Goal: Transaction & Acquisition: Purchase product/service

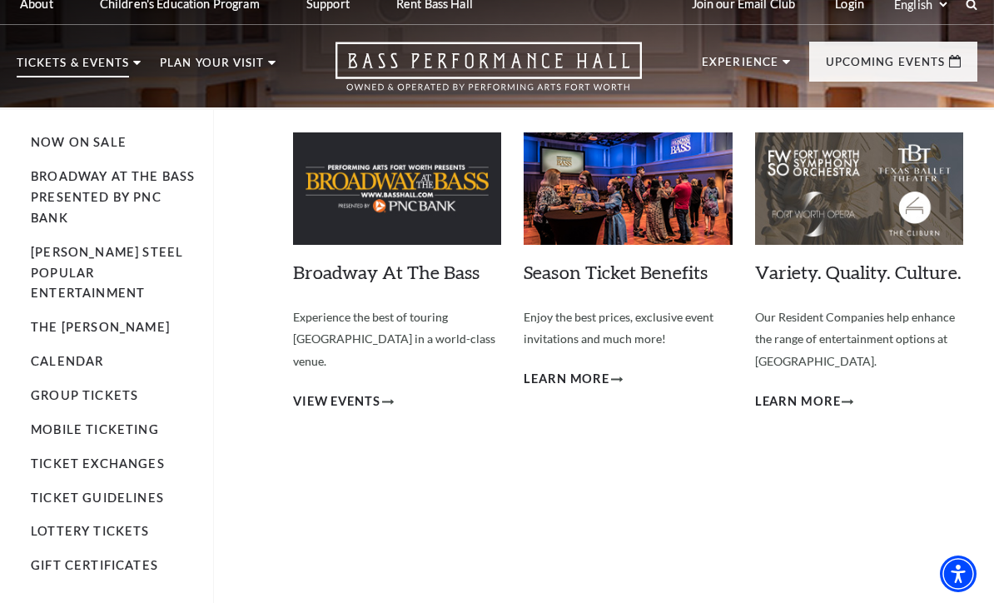
scroll to position [47, 0]
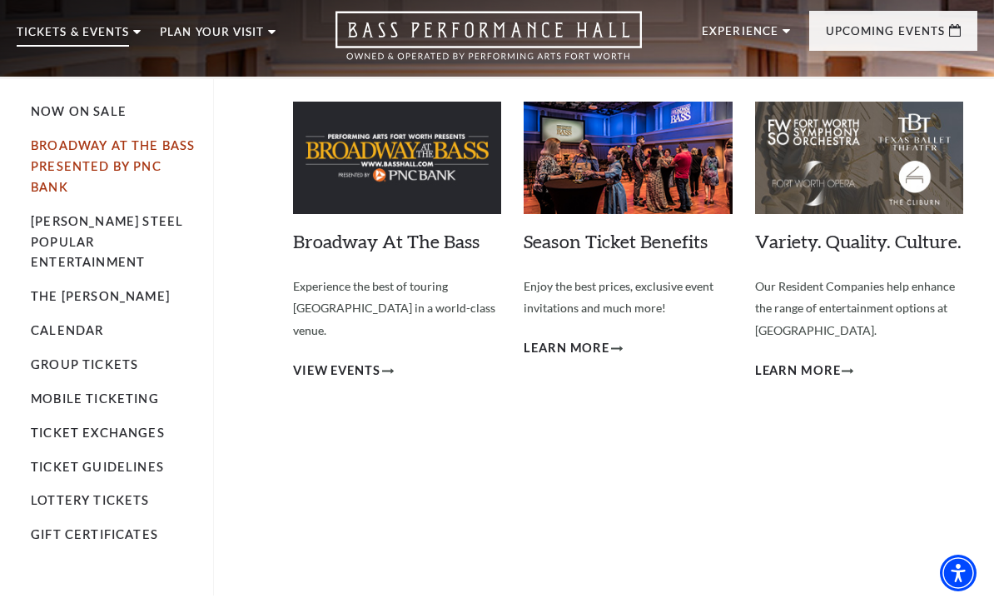
click at [140, 159] on link "Broadway At The Bass presented by PNC Bank" at bounding box center [113, 167] width 164 height 56
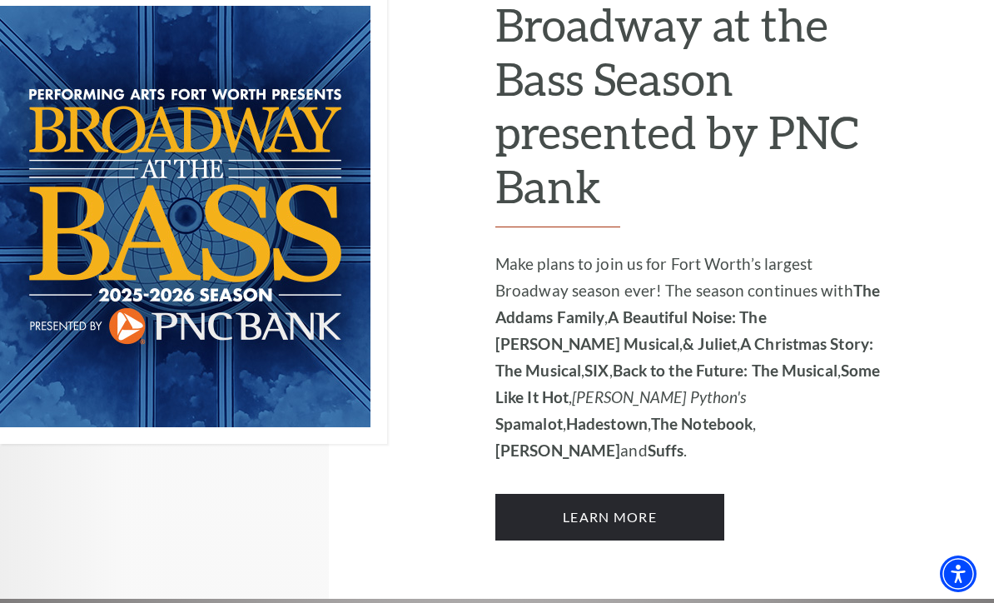
scroll to position [1186, 0]
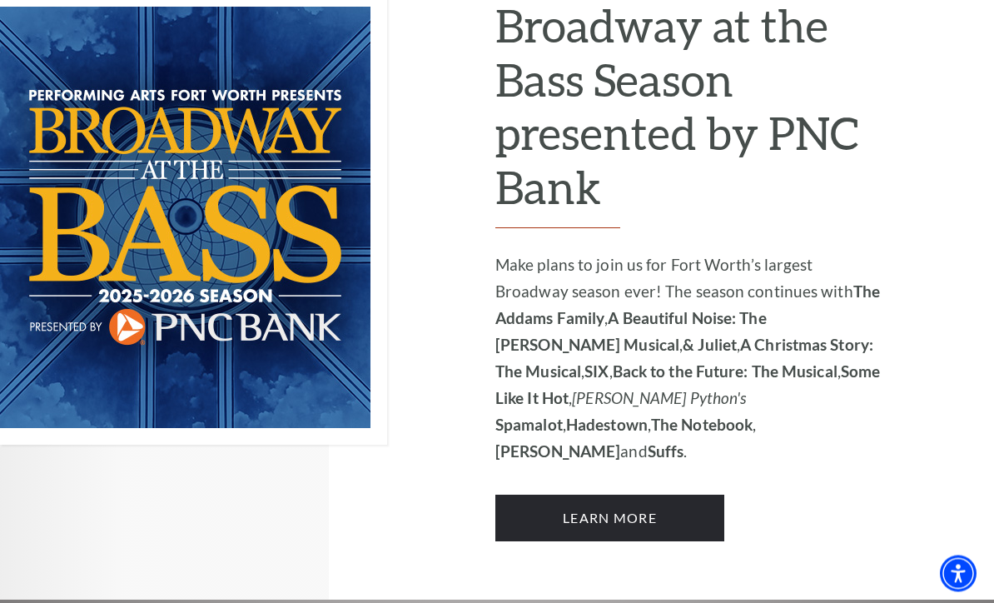
click at [737, 442] on div "Performing Arts Fort Worth Presents 2025-2026 Broadway at the Bass Season prese…" at bounding box center [690, 217] width 390 height 649
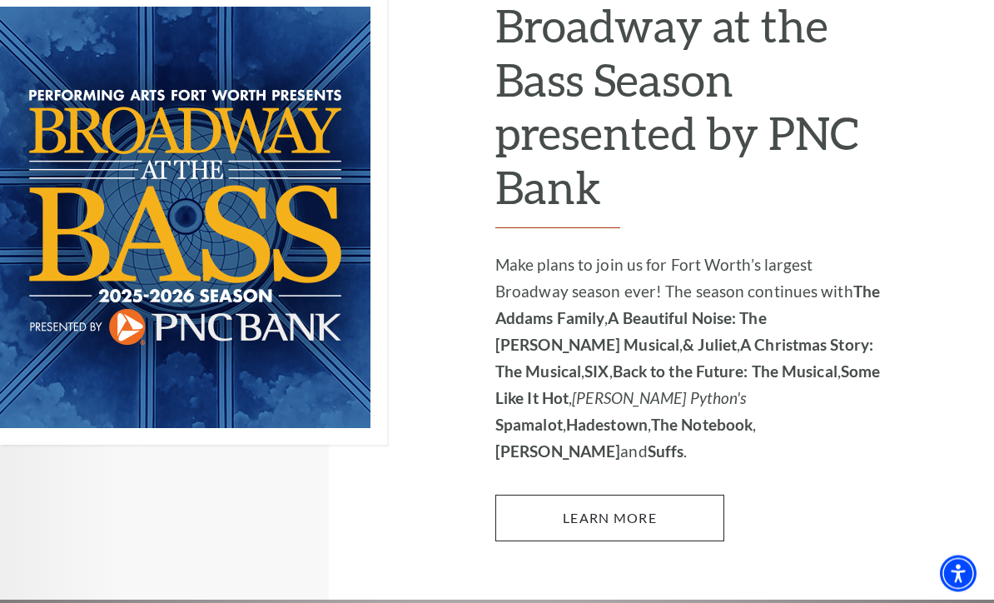
click at [713, 495] on link "Learn More" at bounding box center [609, 518] width 229 height 47
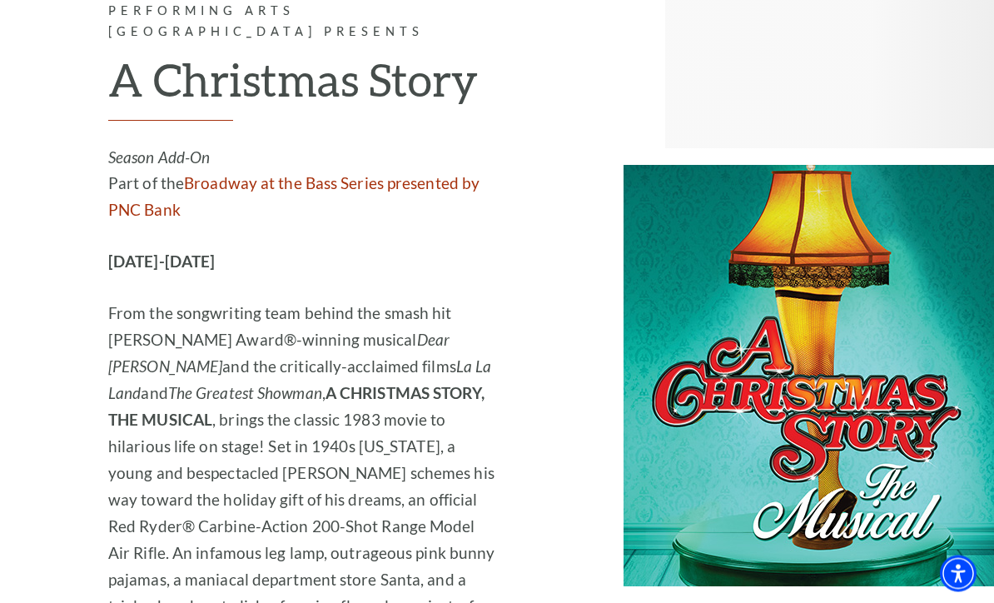
scroll to position [4600, 0]
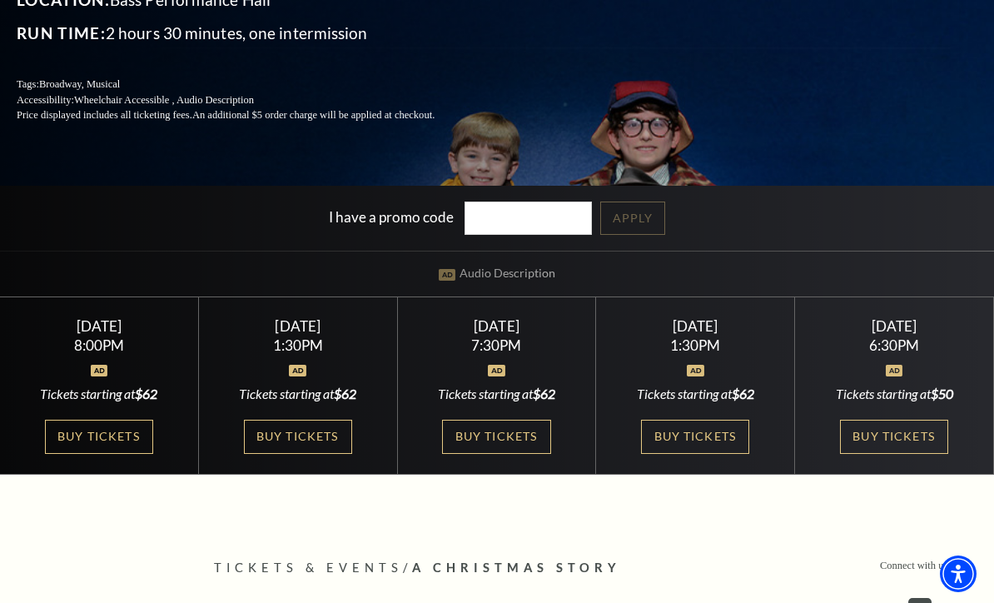
scroll to position [279, 0]
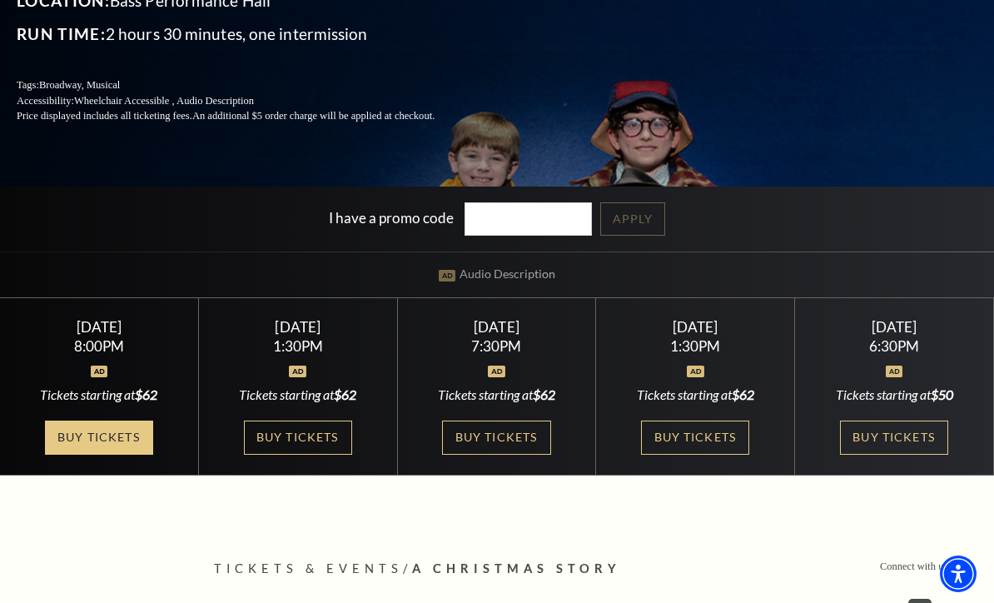
click at [112, 455] on link "Buy Tickets" at bounding box center [99, 437] width 108 height 34
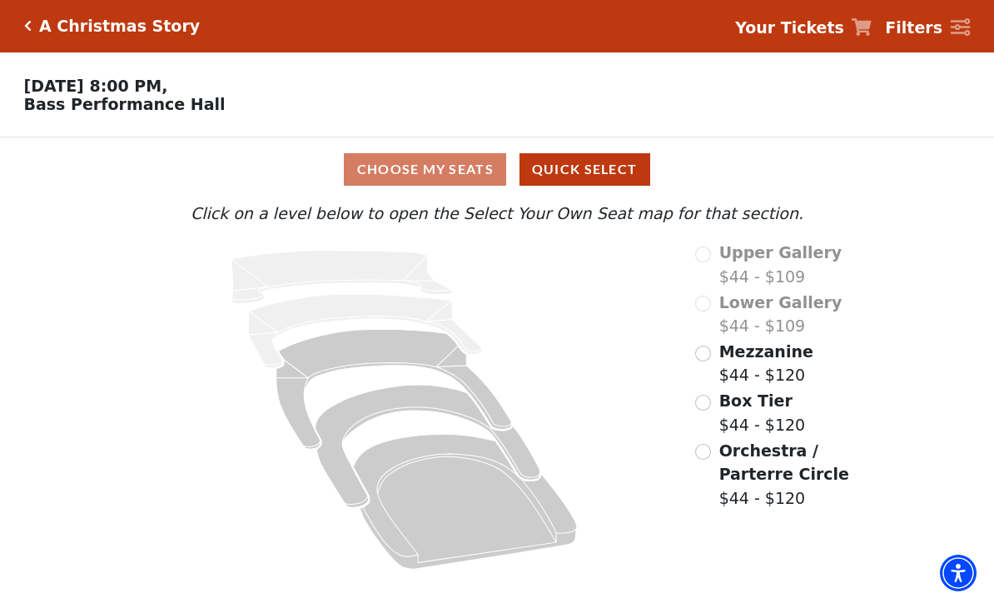
click at [707, 458] on input "Orchestra / Parterre Circle$44 - $120\a" at bounding box center [703, 453] width 16 height 16
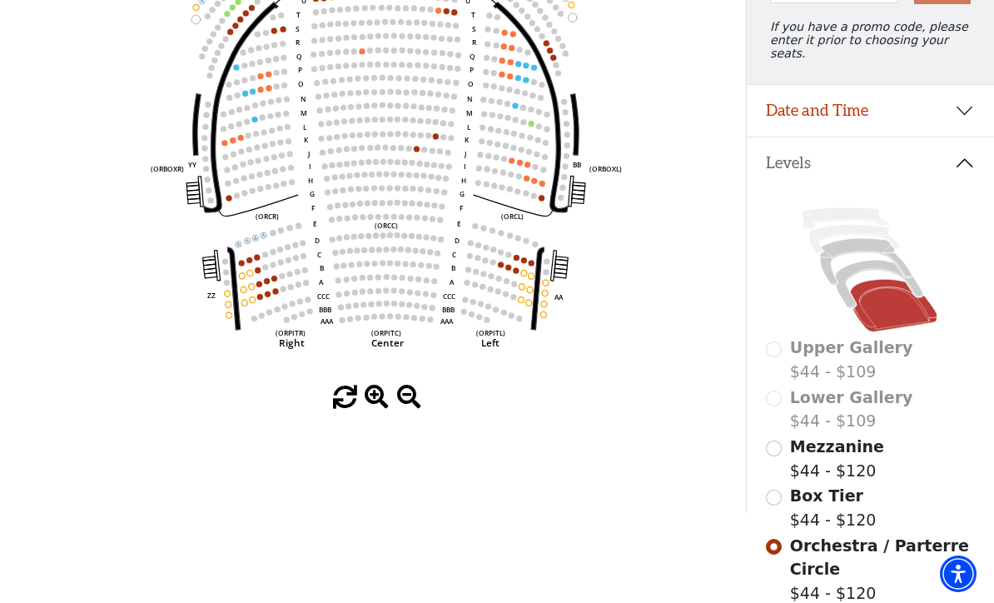
scroll to position [232, 0]
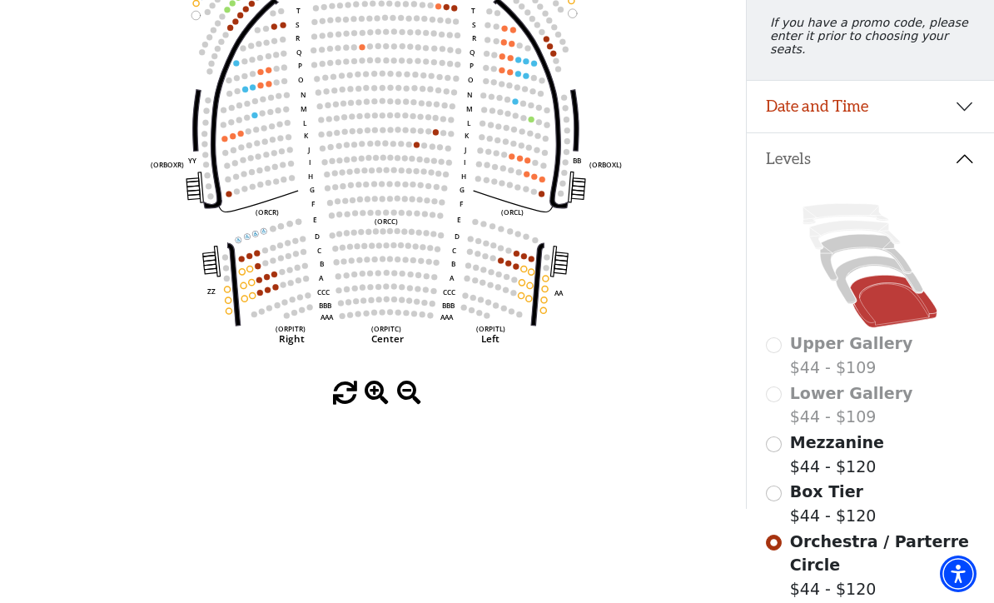
click at [534, 370] on html "*{ pointer-events: fill; } A Christmas Story Your Tickets Filters Choose Your O…" at bounding box center [497, 69] width 994 height 603
